Goal: Task Accomplishment & Management: Use online tool/utility

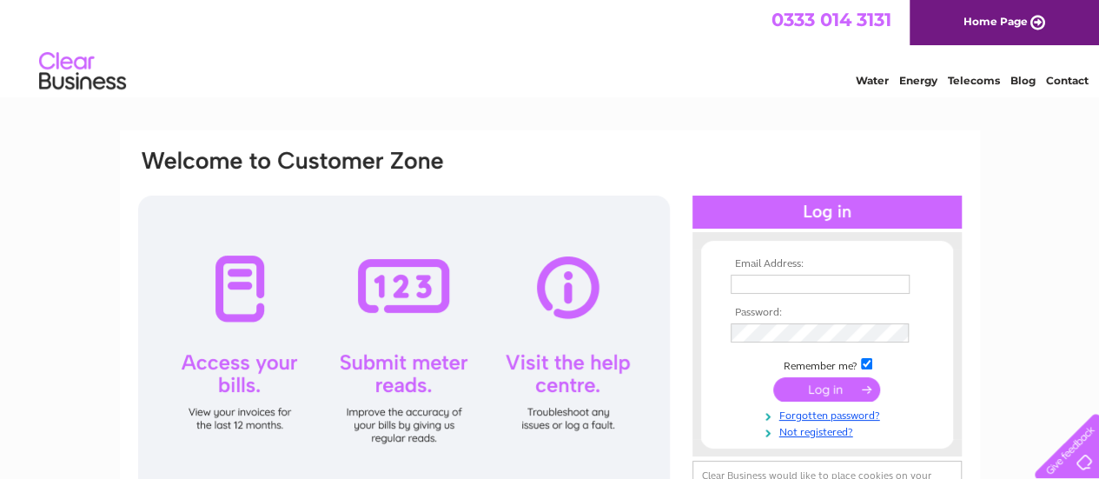
type input "agautosrugeley@gmail.com"
click at [808, 390] on input "submit" at bounding box center [826, 389] width 107 height 24
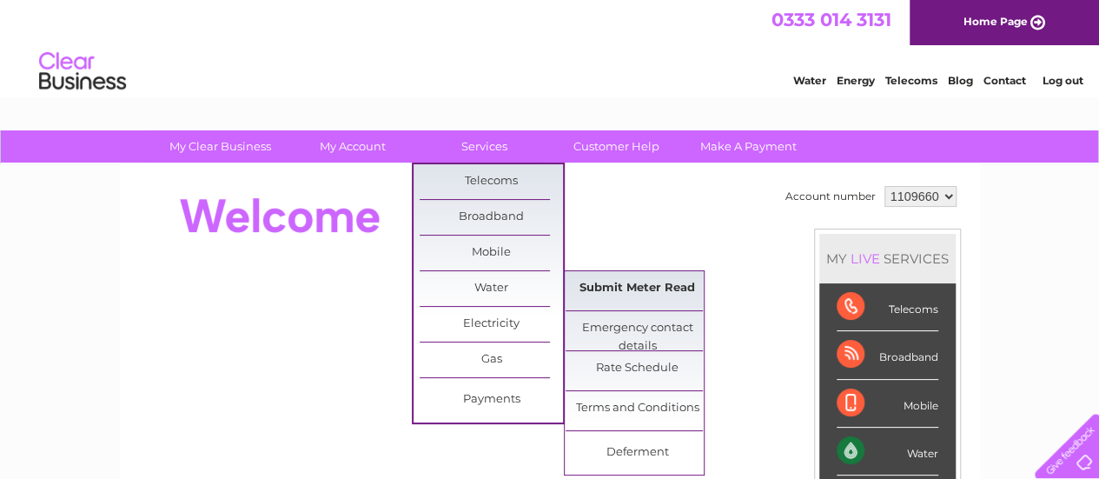
click at [610, 286] on link "Submit Meter Read" at bounding box center [637, 288] width 143 height 35
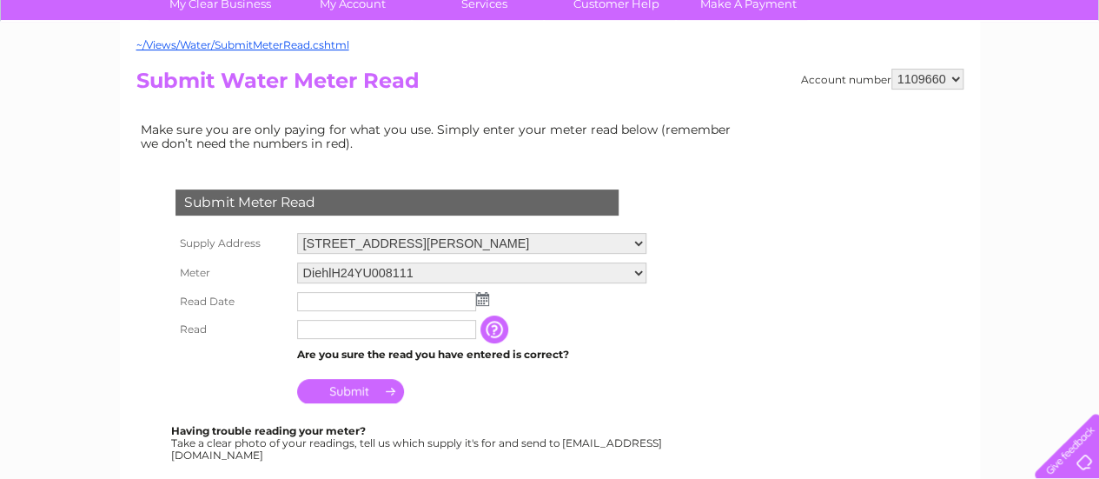
scroll to position [174, 0]
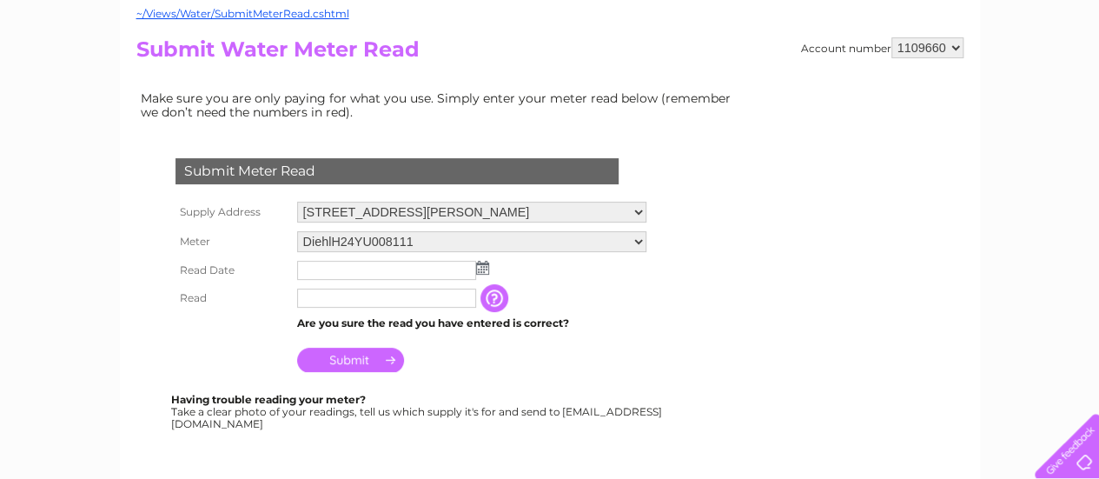
click at [480, 268] on img at bounding box center [482, 268] width 13 height 14
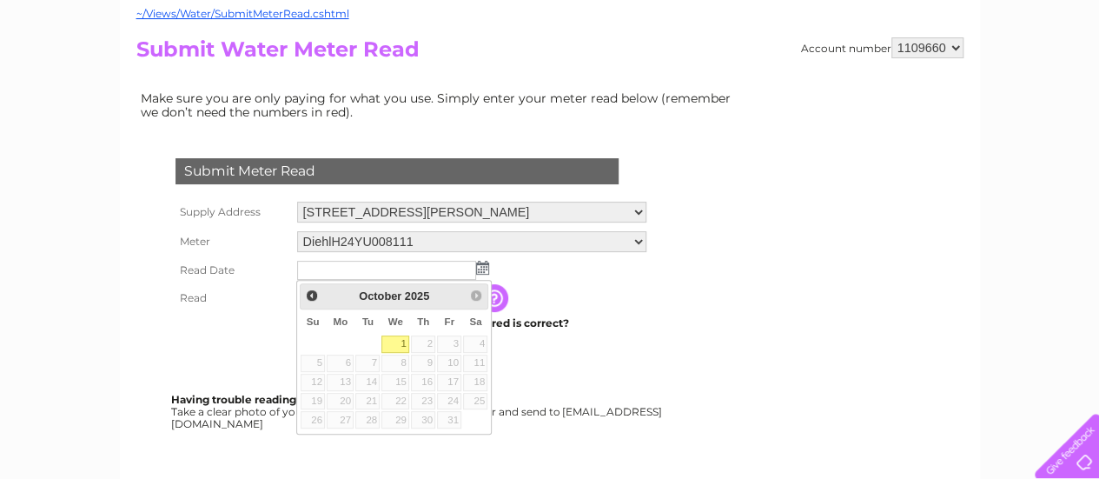
click at [399, 338] on link "1" at bounding box center [396, 343] width 28 height 17
type input "2025/10/01"
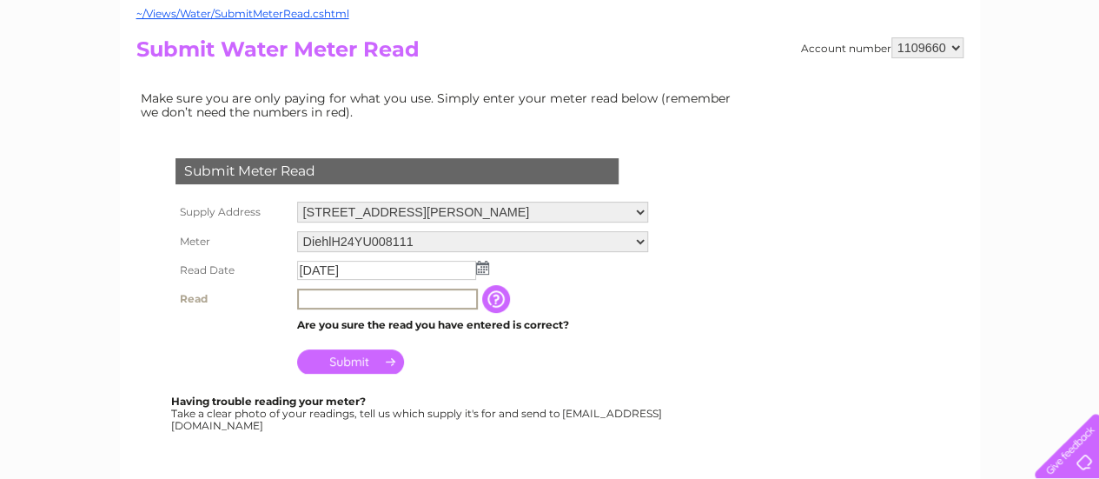
click at [382, 298] on input "text" at bounding box center [387, 299] width 181 height 21
type input "4"
click at [374, 359] on input "Submit" at bounding box center [350, 361] width 107 height 24
